Goal: Check status: Check status

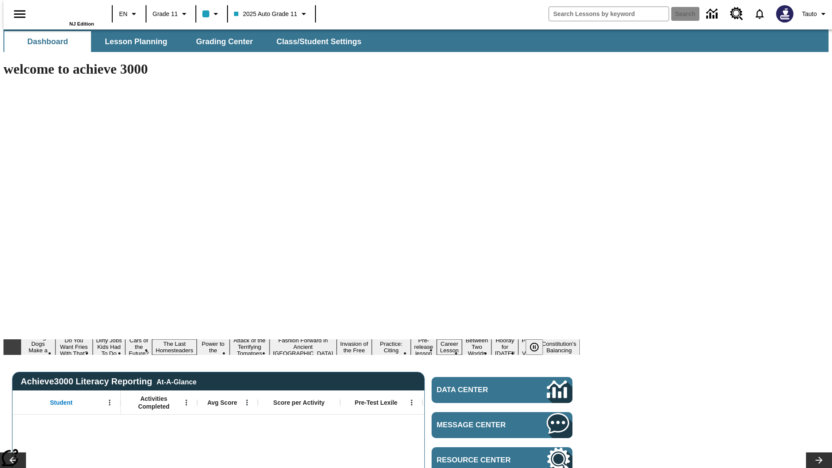
type input "-1"
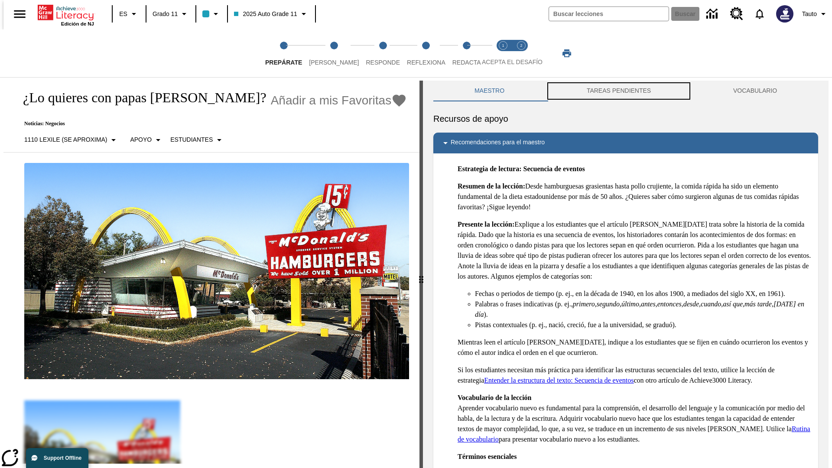
click at [619, 91] on button "TAREAS PENDIENTES" at bounding box center [619, 91] width 147 height 21
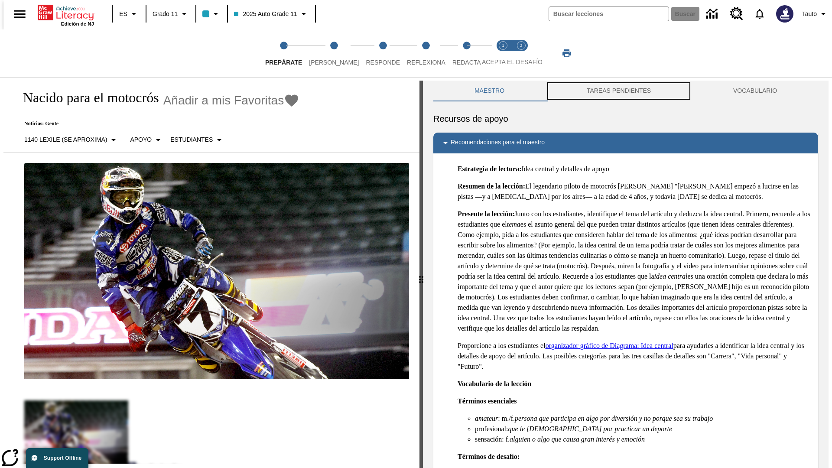
click at [619, 91] on button "TAREAS PENDIENTES" at bounding box center [619, 91] width 147 height 21
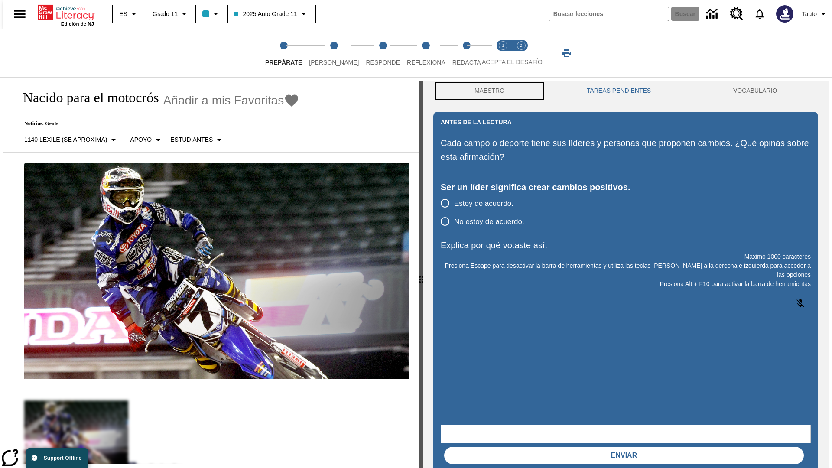
scroll to position [0, 0]
